Goal: Navigation & Orientation: Go to known website

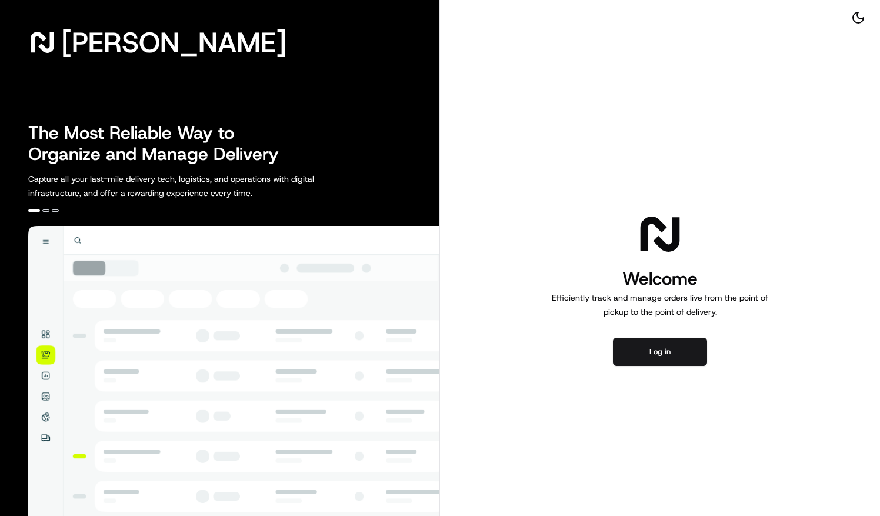
drag, startPoint x: 721, startPoint y: 290, endPoint x: 720, endPoint y: 350, distance: 60.0
click at [720, 350] on div "Welcome Efficiently track and manage orders live from the point of pickup to th…" at bounding box center [660, 288] width 440 height 577
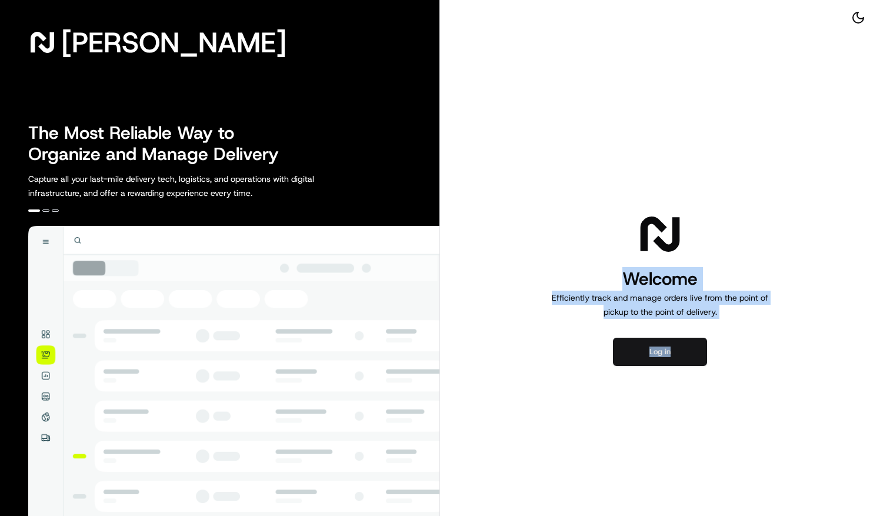
drag, startPoint x: 720, startPoint y: 350, endPoint x: 673, endPoint y: 347, distance: 47.1
click at [673, 347] on button "Log in" at bounding box center [660, 352] width 94 height 28
